Goal: Register for event/course

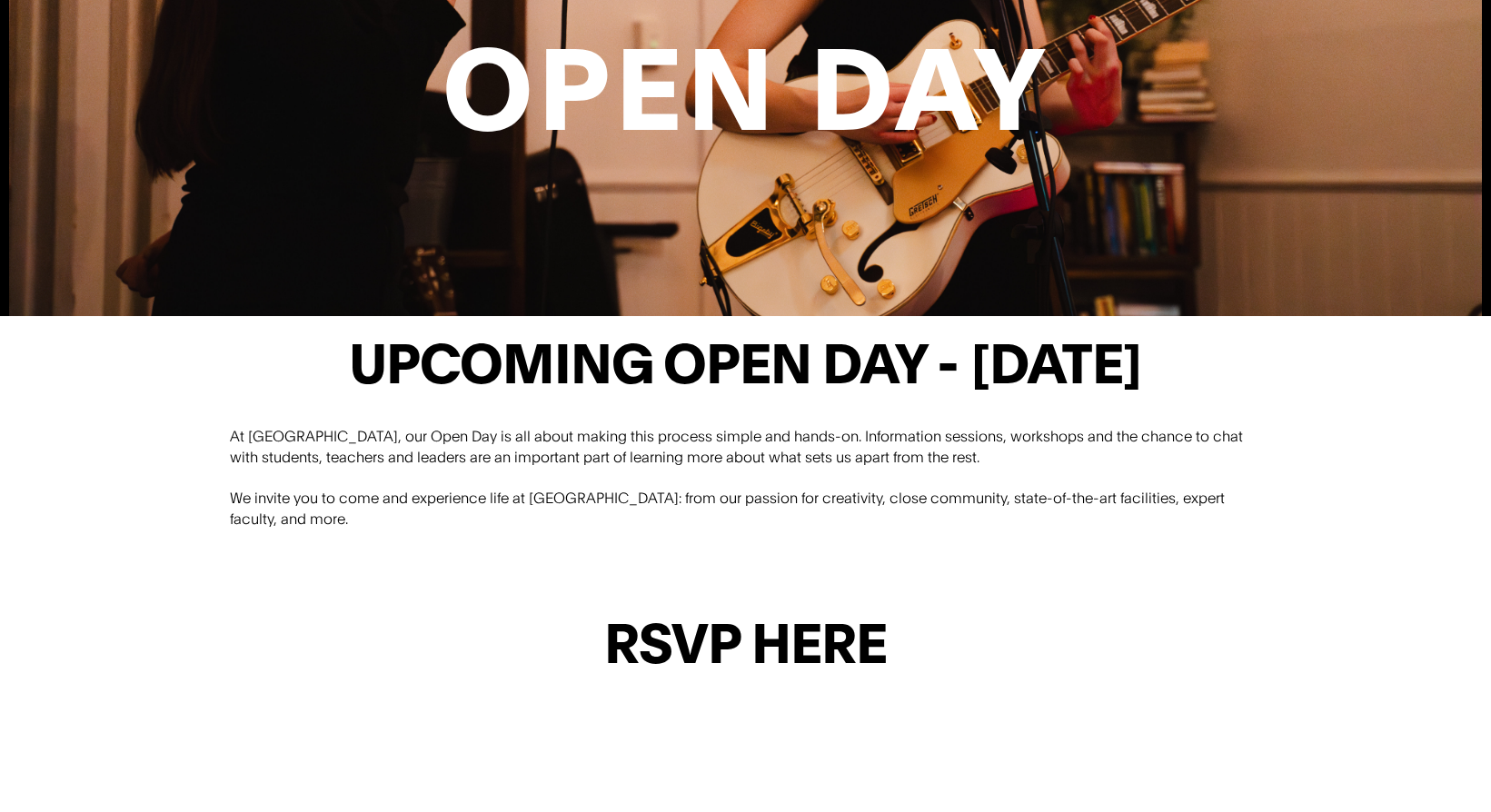
scroll to position [492, 0]
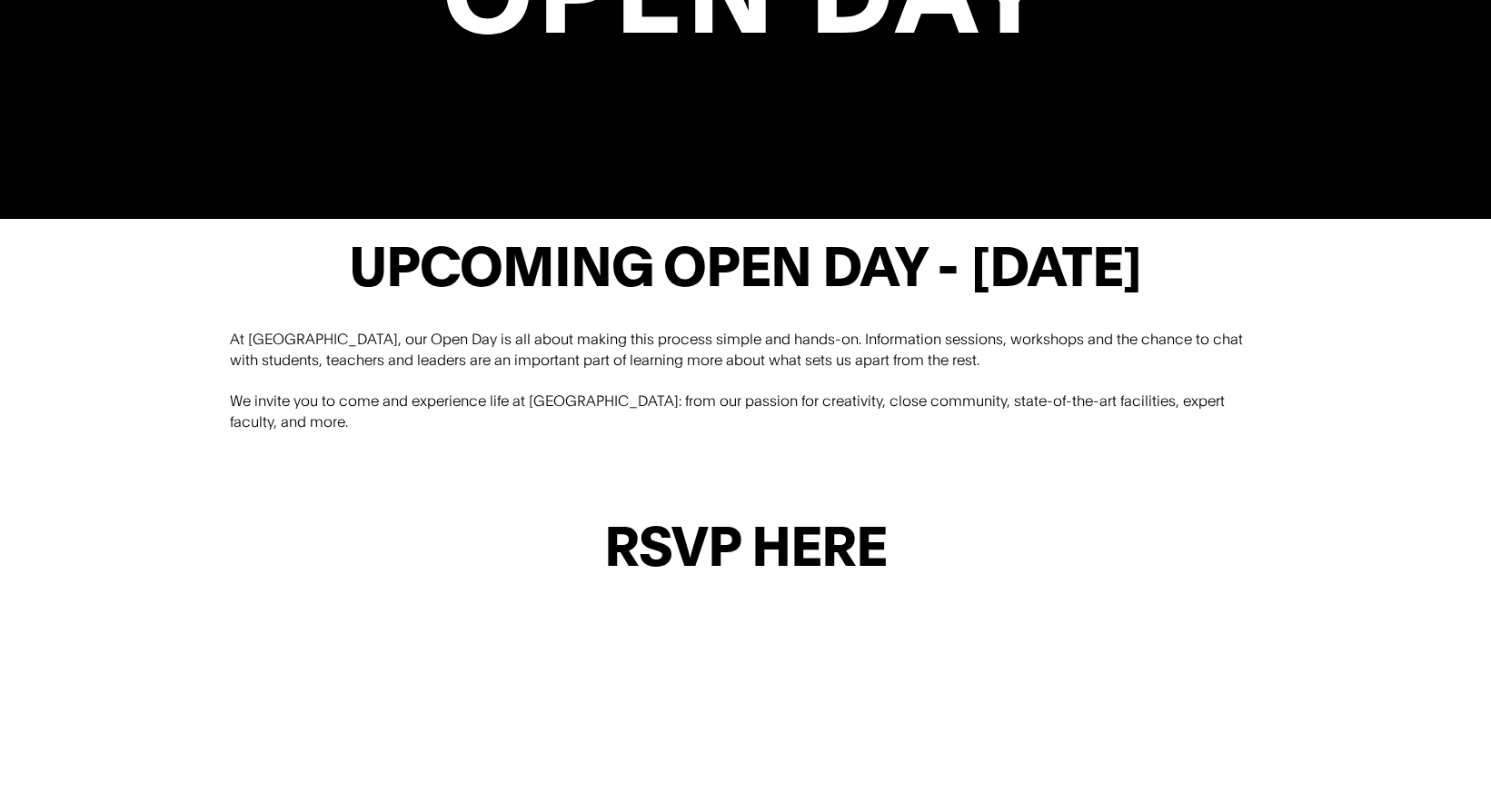
scroll to position [589, 0]
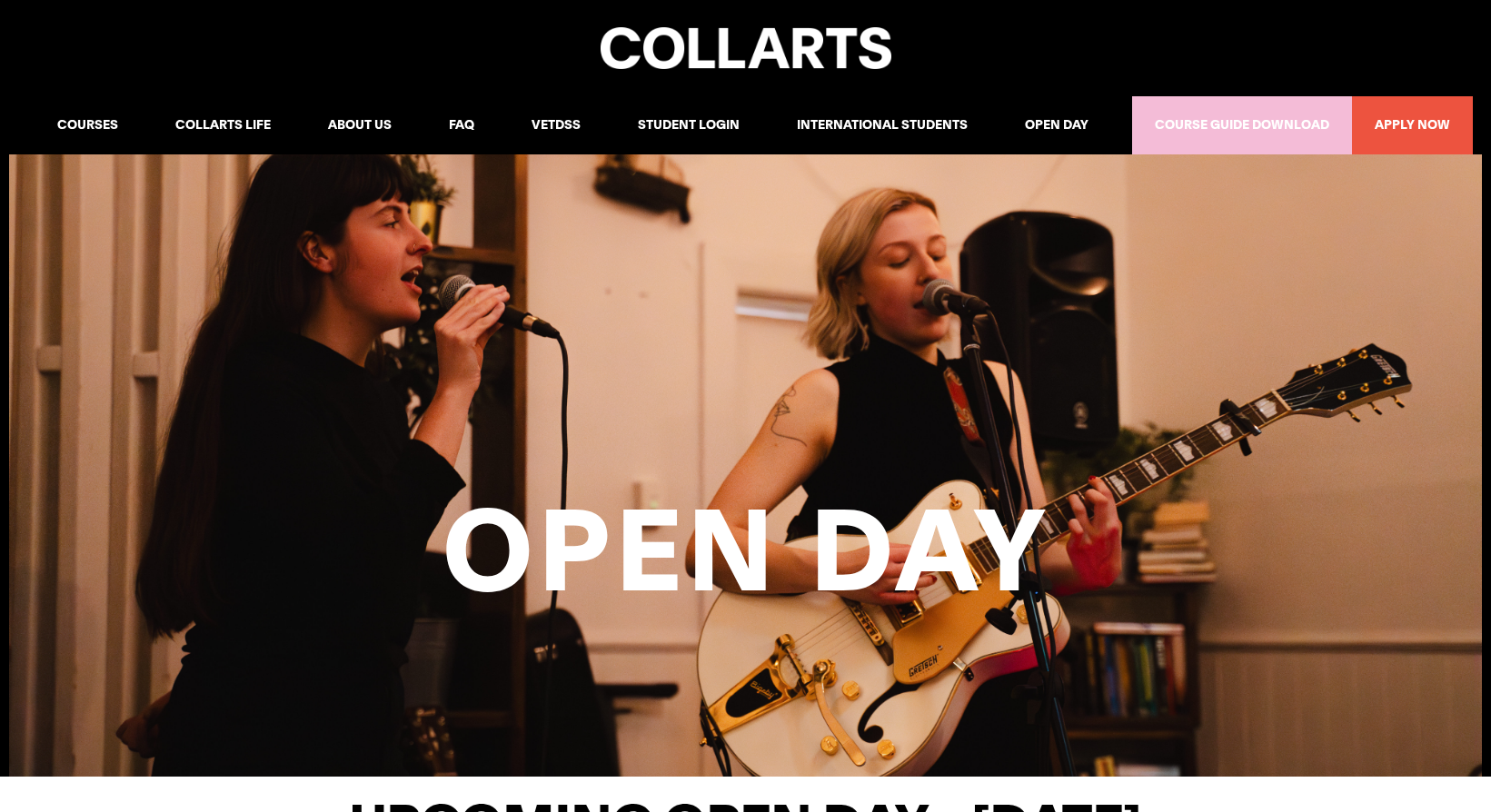
click at [774, 43] on img at bounding box center [746, 48] width 290 height 41
